Goal: Navigation & Orientation: Find specific page/section

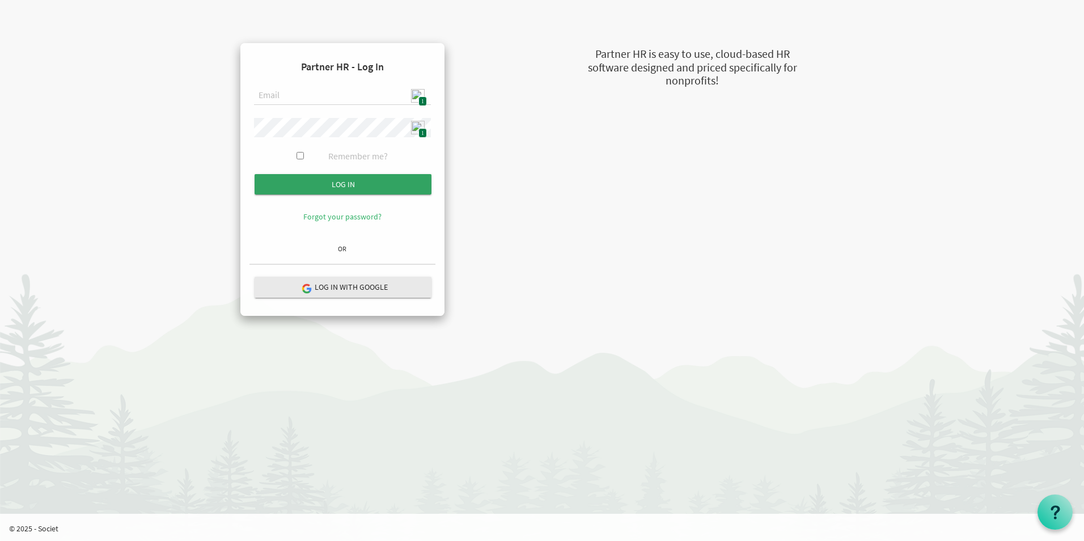
type input "[EMAIL_ADDRESS][DOMAIN_NAME]"
click at [355, 184] on input "Log in" at bounding box center [343, 184] width 177 height 20
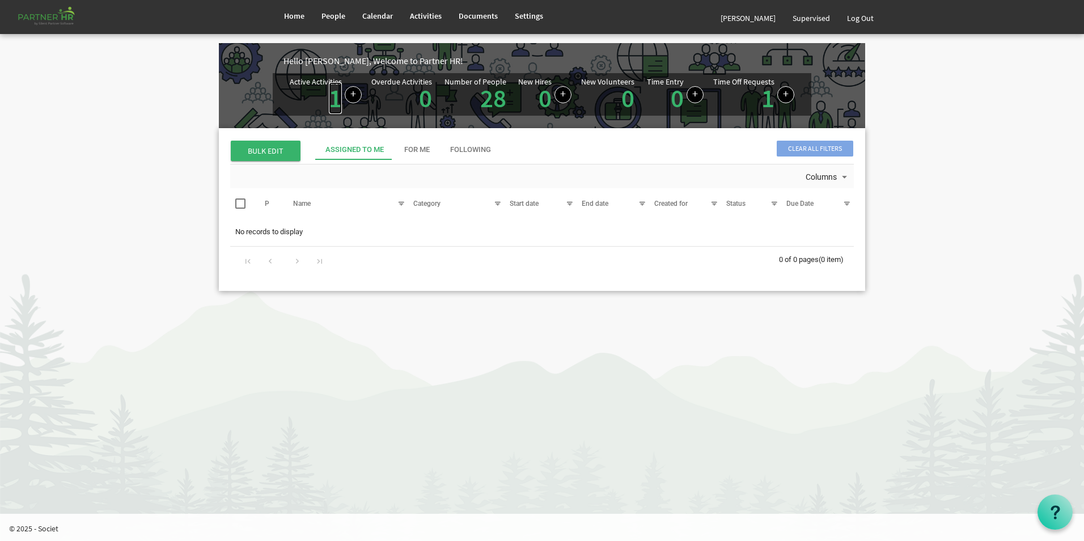
click at [333, 106] on link "1" at bounding box center [335, 98] width 13 height 32
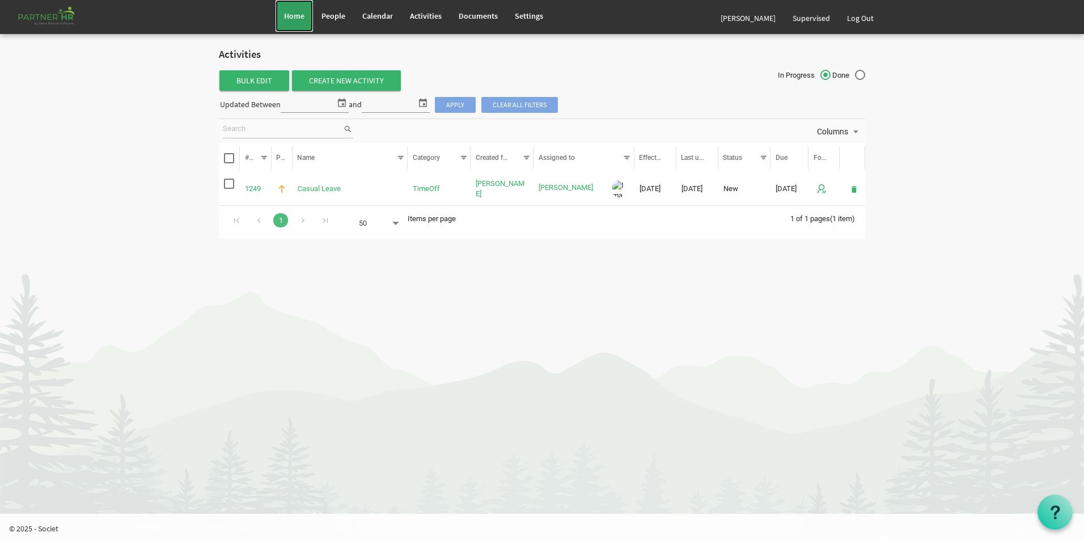
click at [291, 14] on span "Home" at bounding box center [294, 16] width 20 height 10
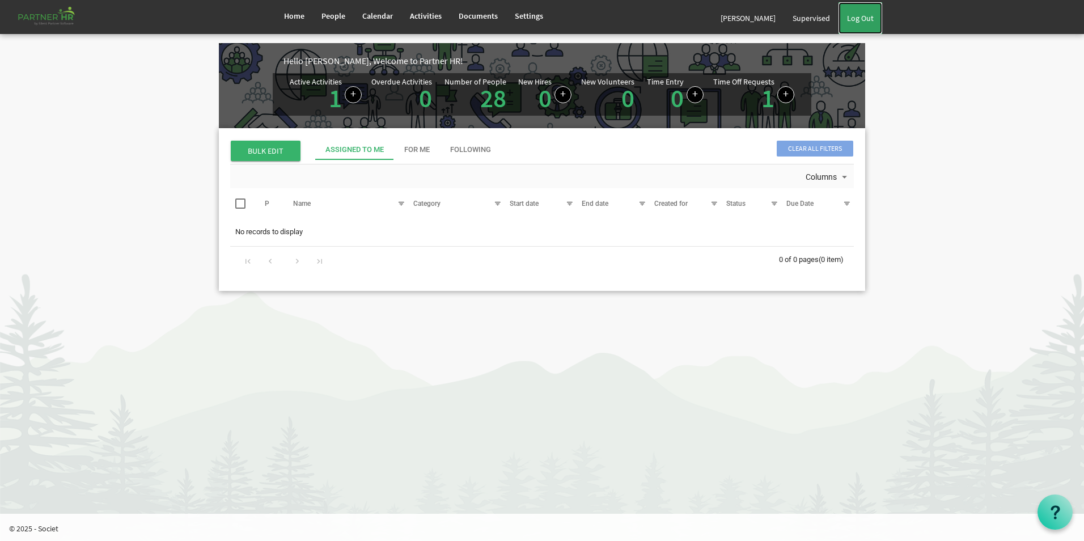
click at [854, 16] on link "Log Out" at bounding box center [860, 18] width 44 height 32
